Goal: Navigation & Orientation: Find specific page/section

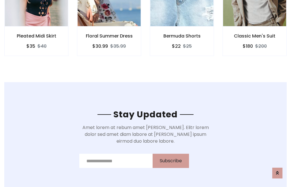
scroll to position [856, 0]
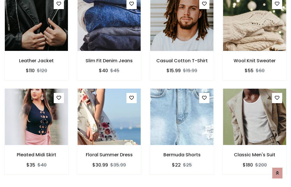
click at [146, 93] on div "Bermuda Shorts $22 $25" at bounding box center [182, 135] width 73 height 94
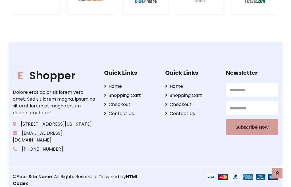
scroll to position [1082, 0]
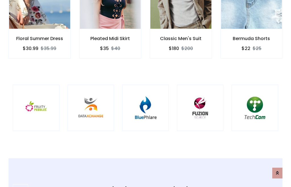
click at [146, 94] on img at bounding box center [145, 108] width 32 height 32
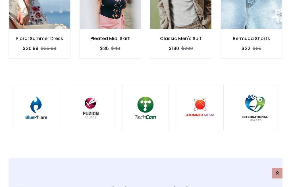
click at [146, 94] on img at bounding box center [145, 108] width 32 height 32
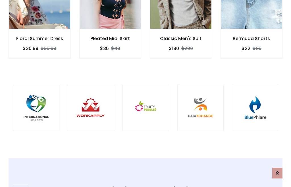
scroll to position [0, 0]
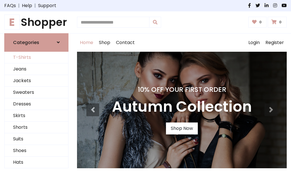
click at [36, 57] on link "T-Shirts" at bounding box center [37, 58] width 64 height 12
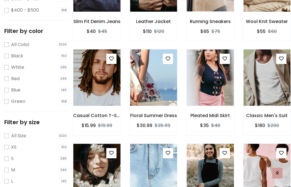
scroll to position [53, 0]
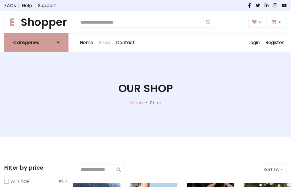
click at [36, 22] on h1 "E Shopper" at bounding box center [36, 22] width 64 height 13
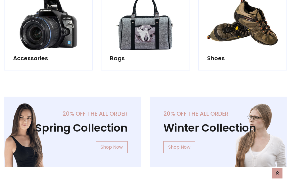
scroll to position [552, 0]
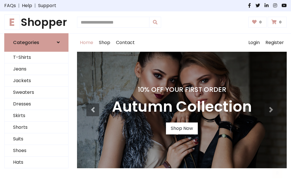
scroll to position [186, 0]
